Goal: Find specific page/section: Find specific page/section

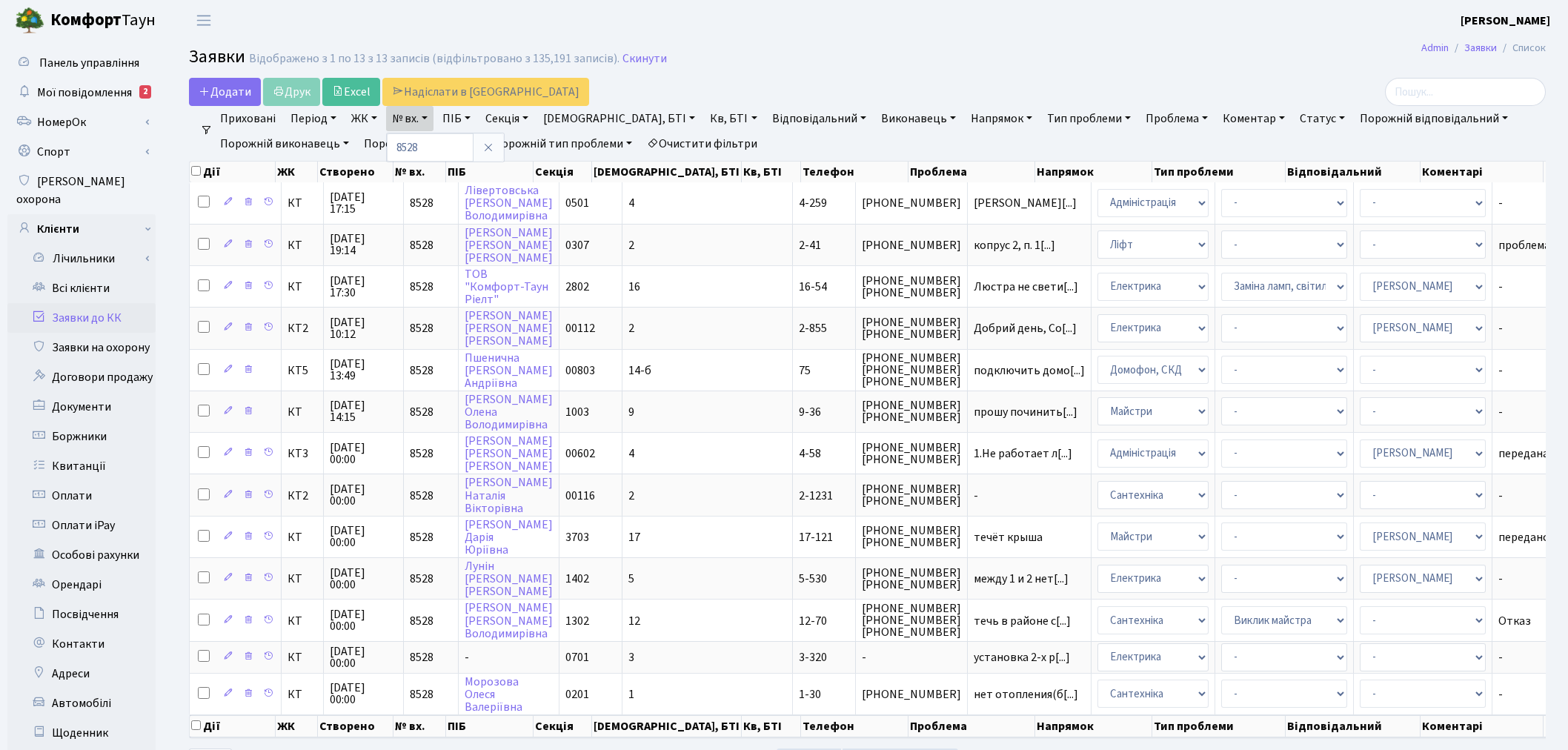
select select "25"
click at [90, 273] on link "Всі клієнти" at bounding box center [81, 288] width 148 height 30
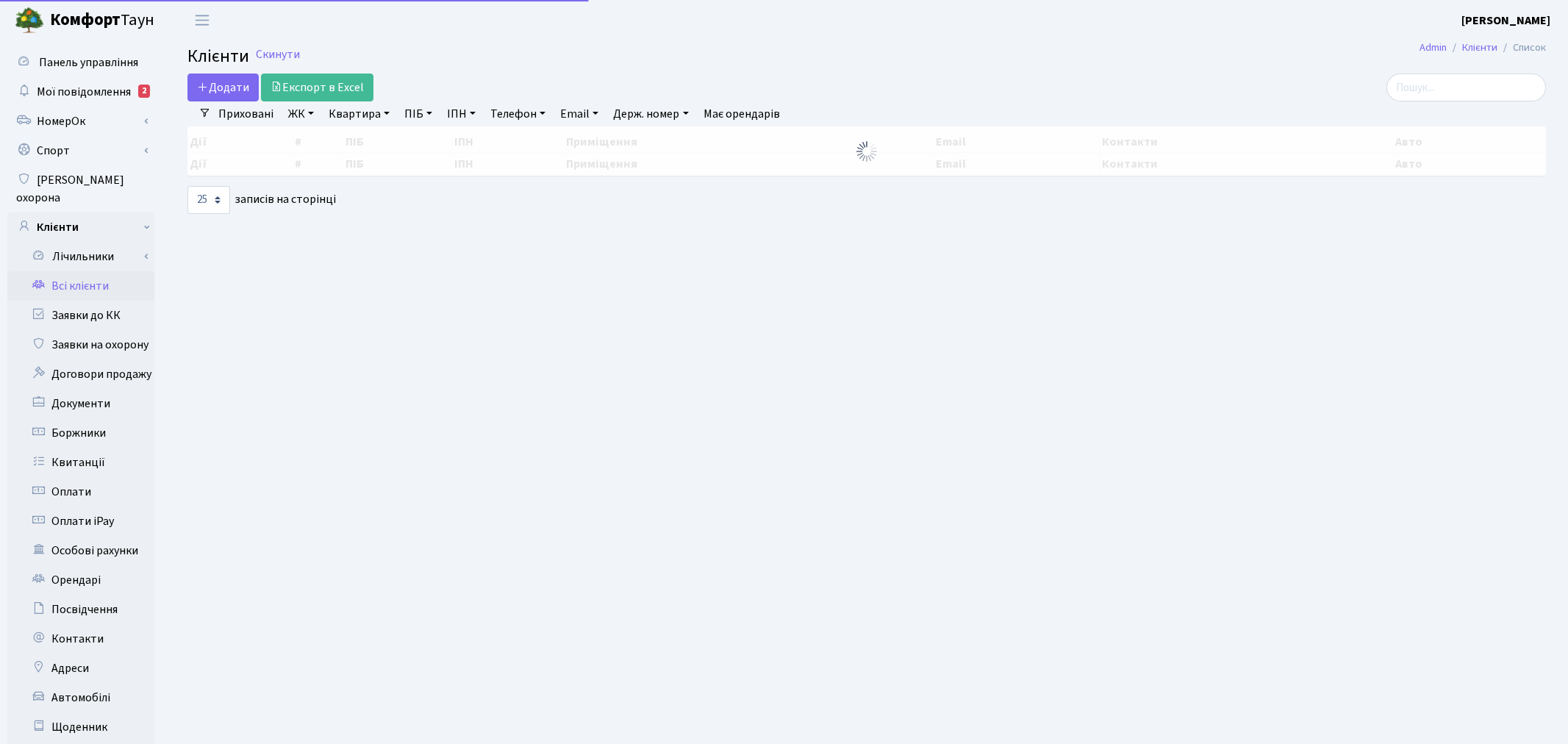
select select "25"
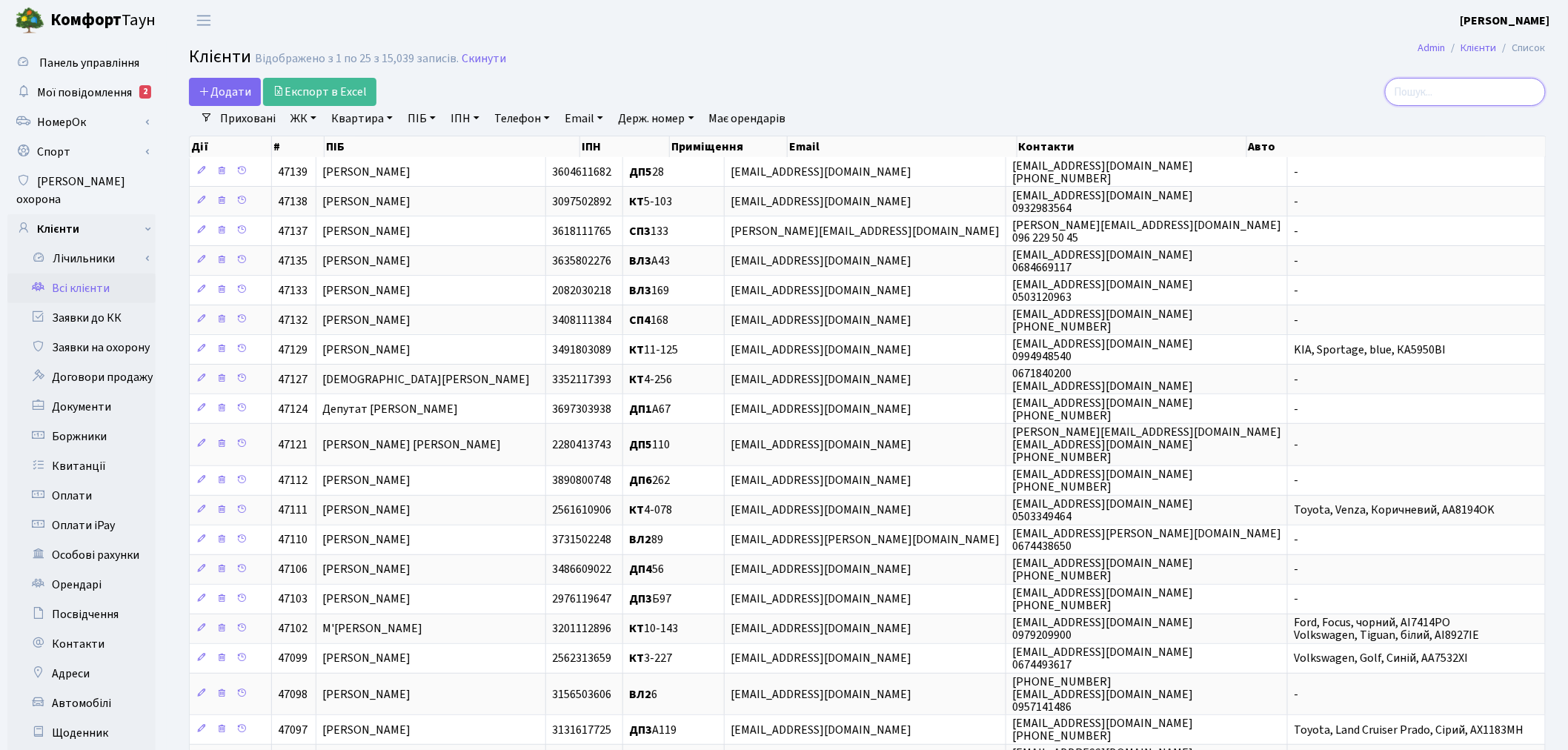
click at [1464, 94] on input "search" at bounding box center [1465, 92] width 161 height 28
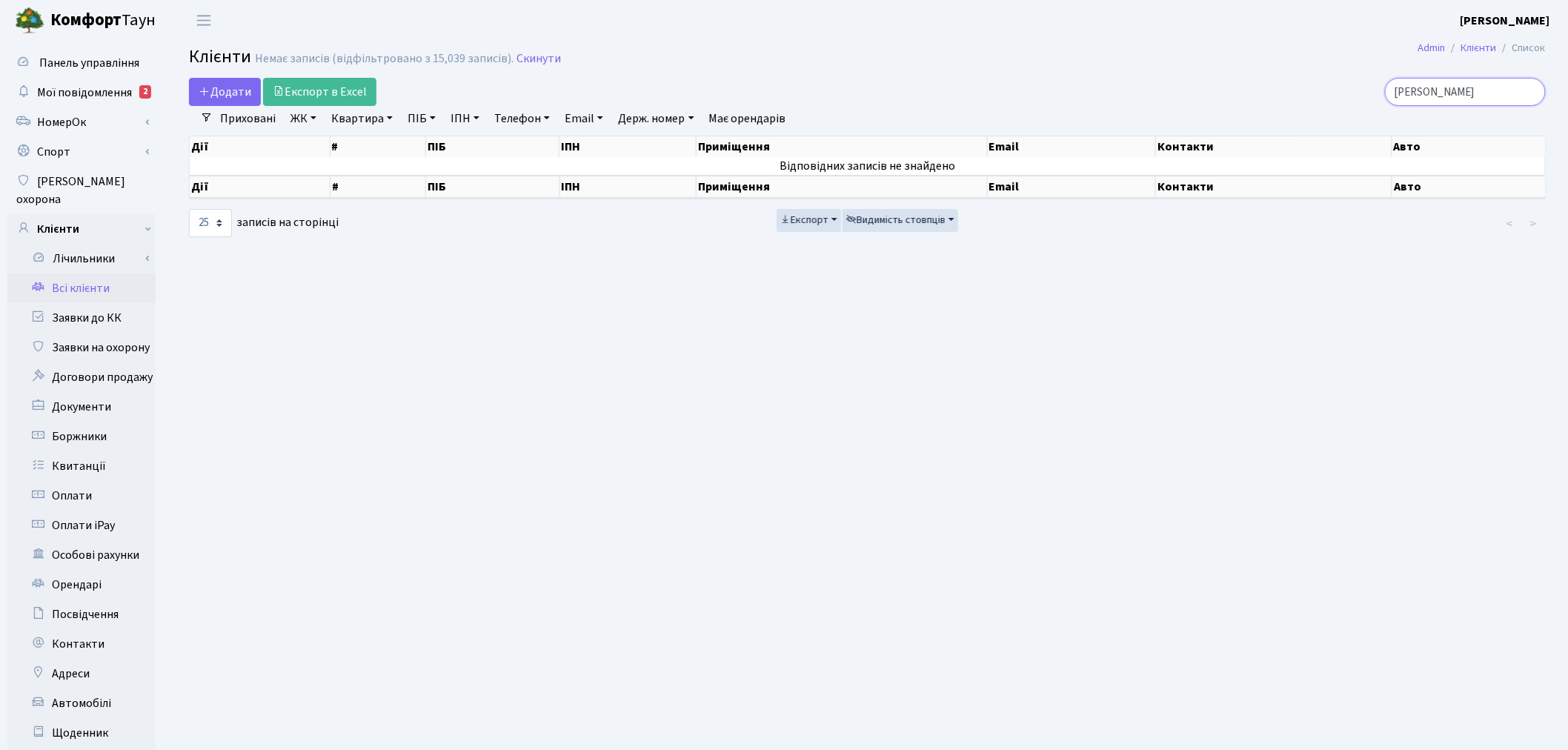
click at [1440, 92] on input "гайвонович" at bounding box center [1465, 92] width 161 height 28
type input "гайванович"
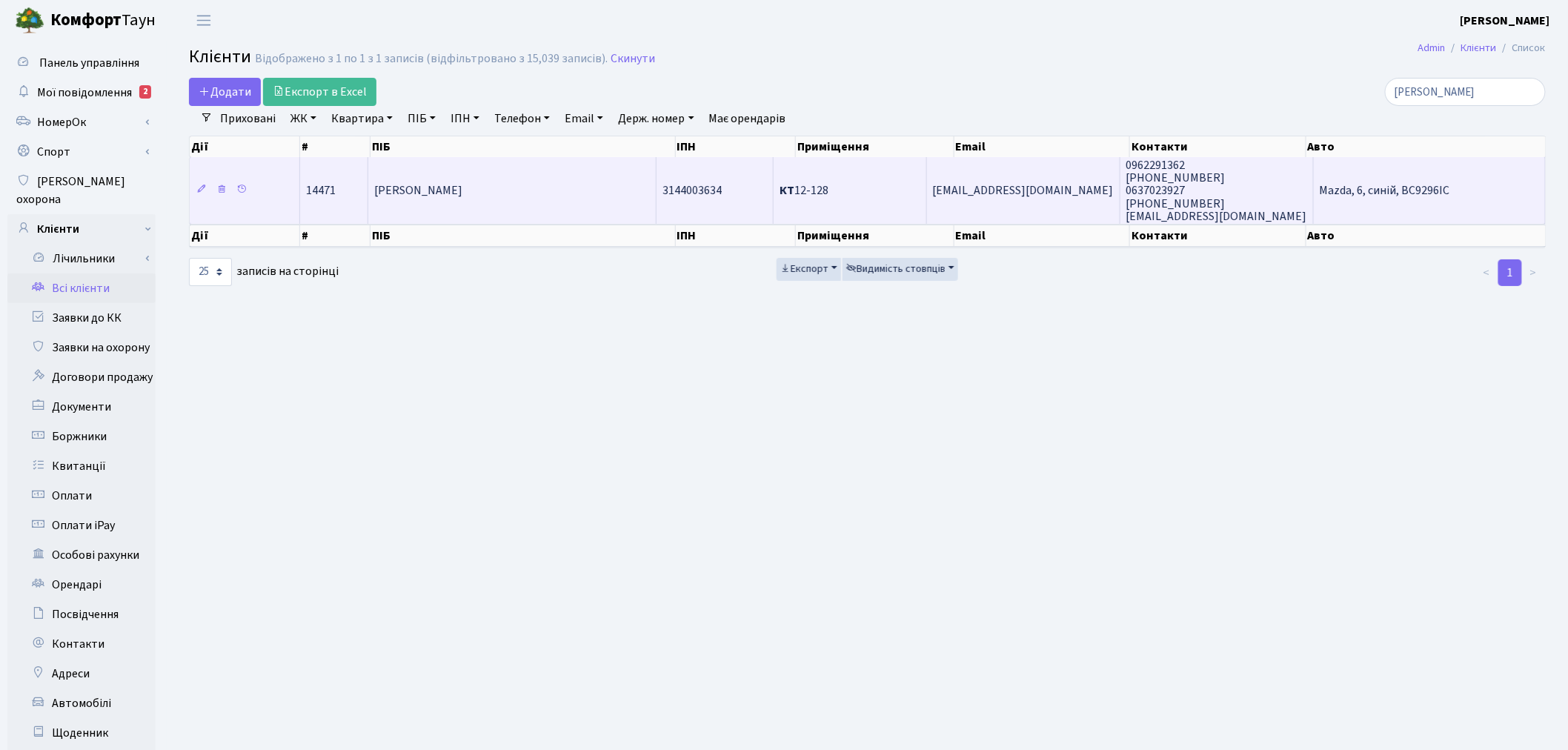
click at [1180, 197] on span "0962291362 063-799-99-95 0637023927 097-11-36-236 derevon8@ukr.net" at bounding box center [1217, 190] width 180 height 67
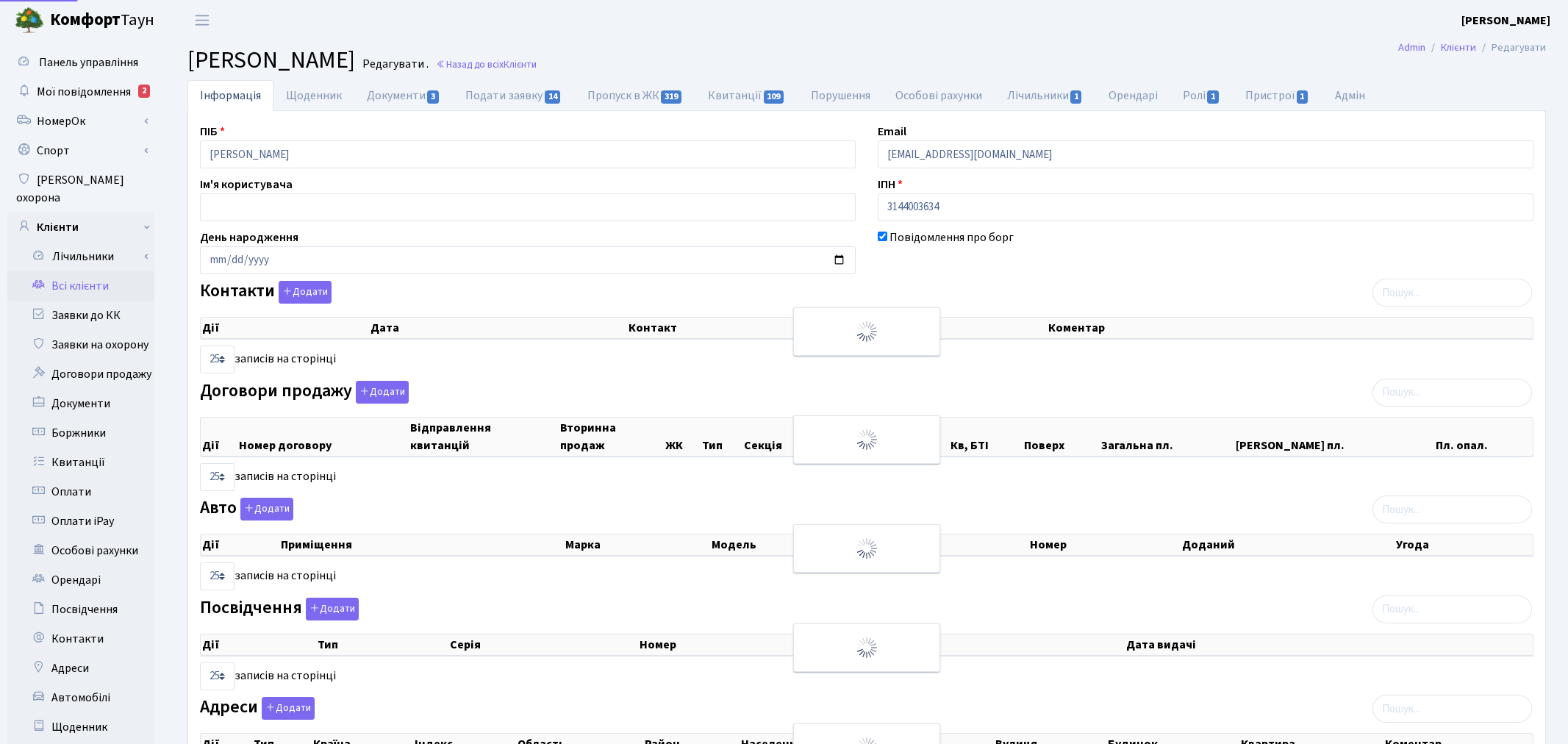
select select "25"
